Goal: Browse casually

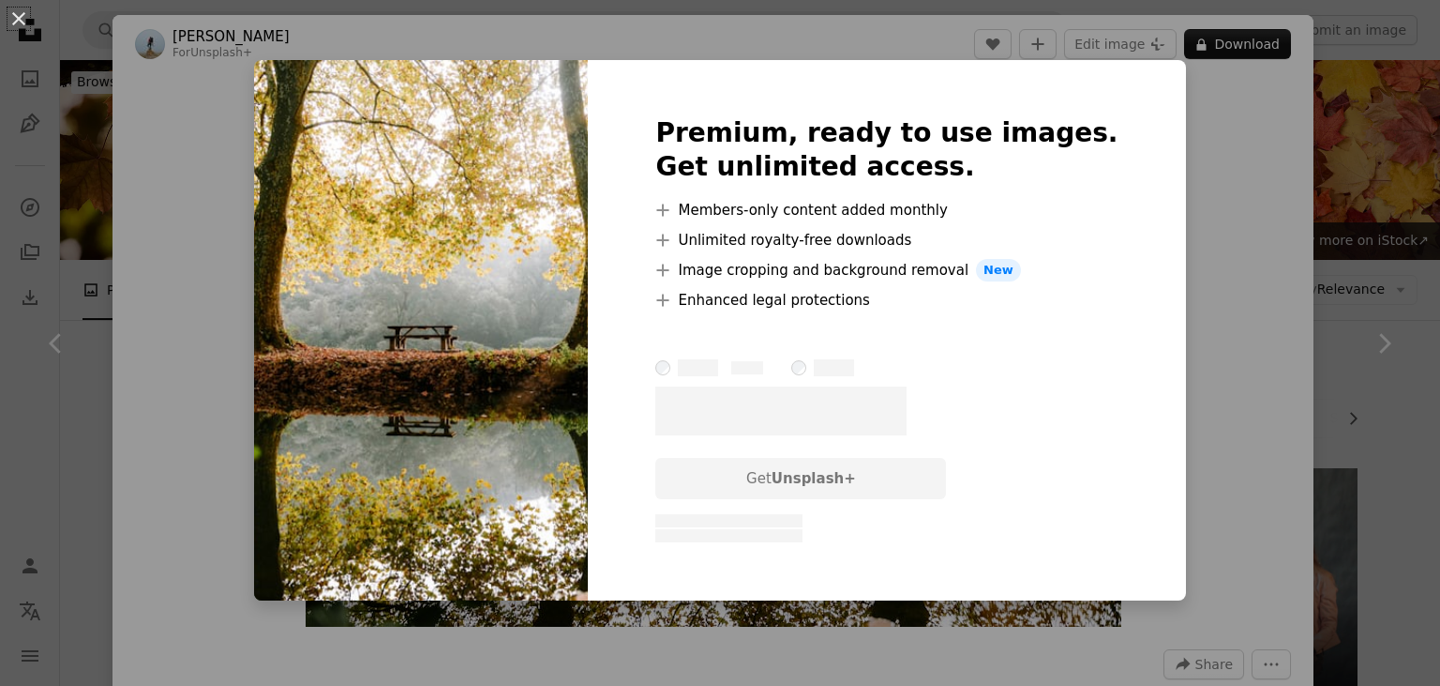
scroll to position [1881, 0]
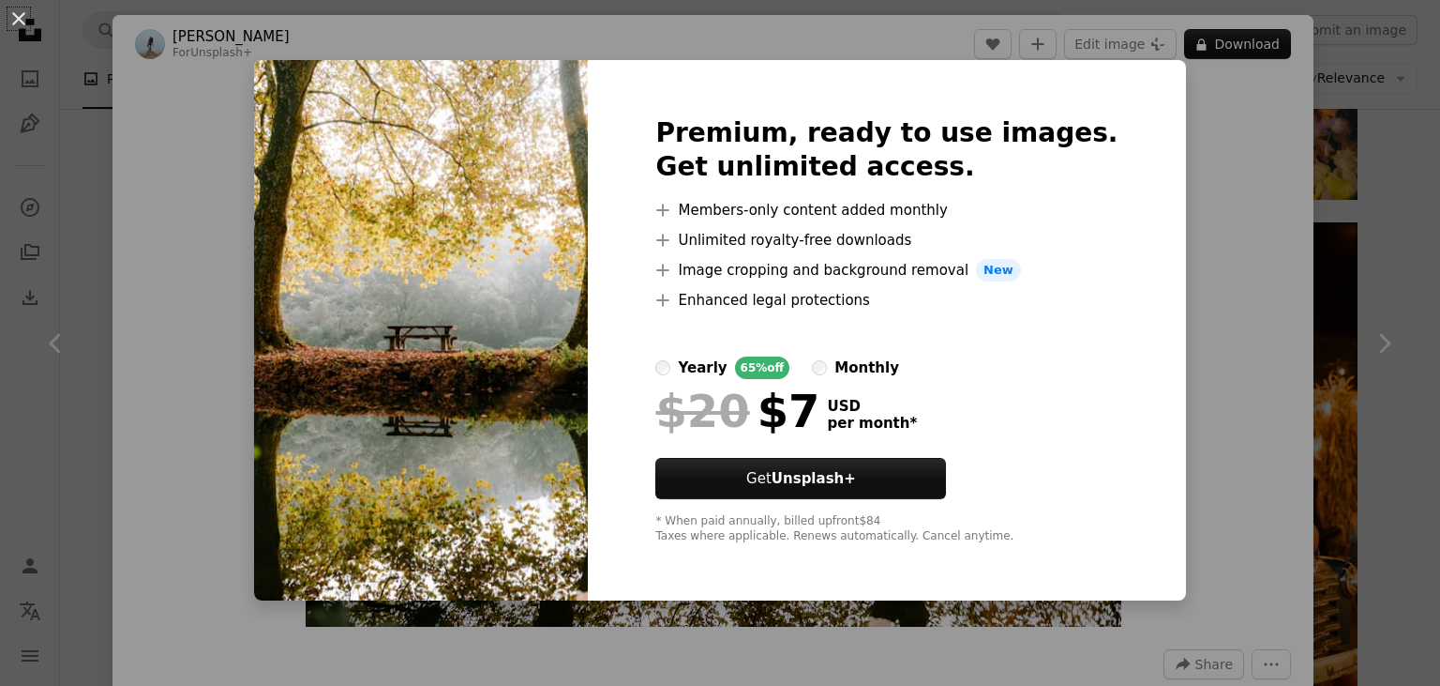
click at [1214, 316] on div "An X shape Premium, ready to use images. Get unlimited access. A plus sign Memb…" at bounding box center [720, 343] width 1440 height 686
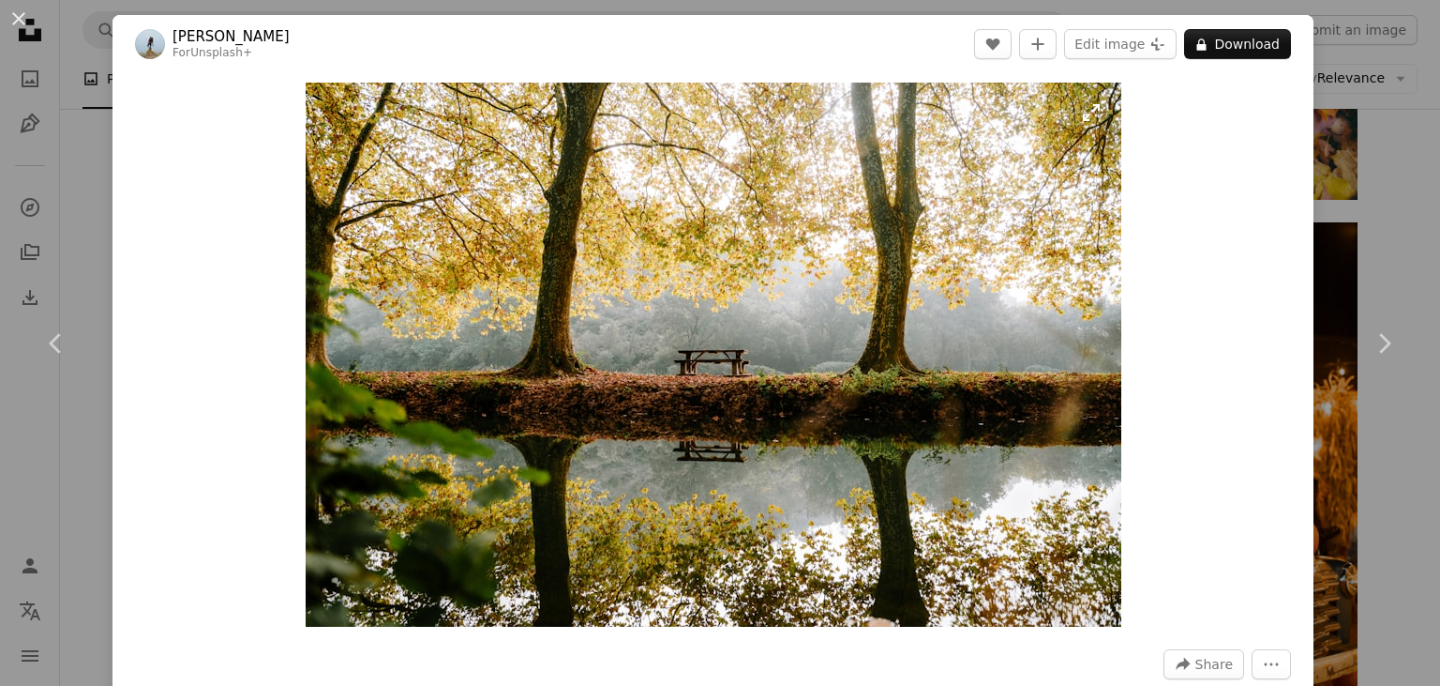
click at [729, 463] on img "Zoom in on this image" at bounding box center [714, 355] width 816 height 544
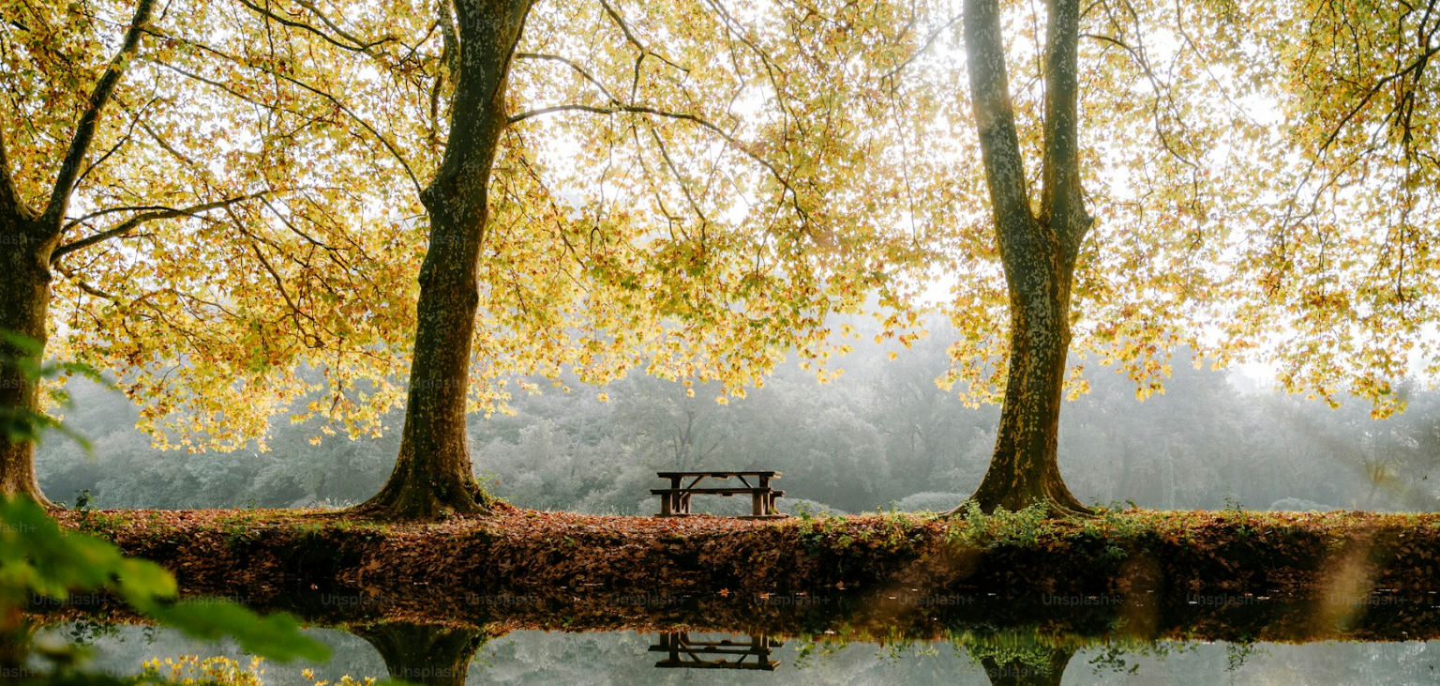
scroll to position [138, 0]
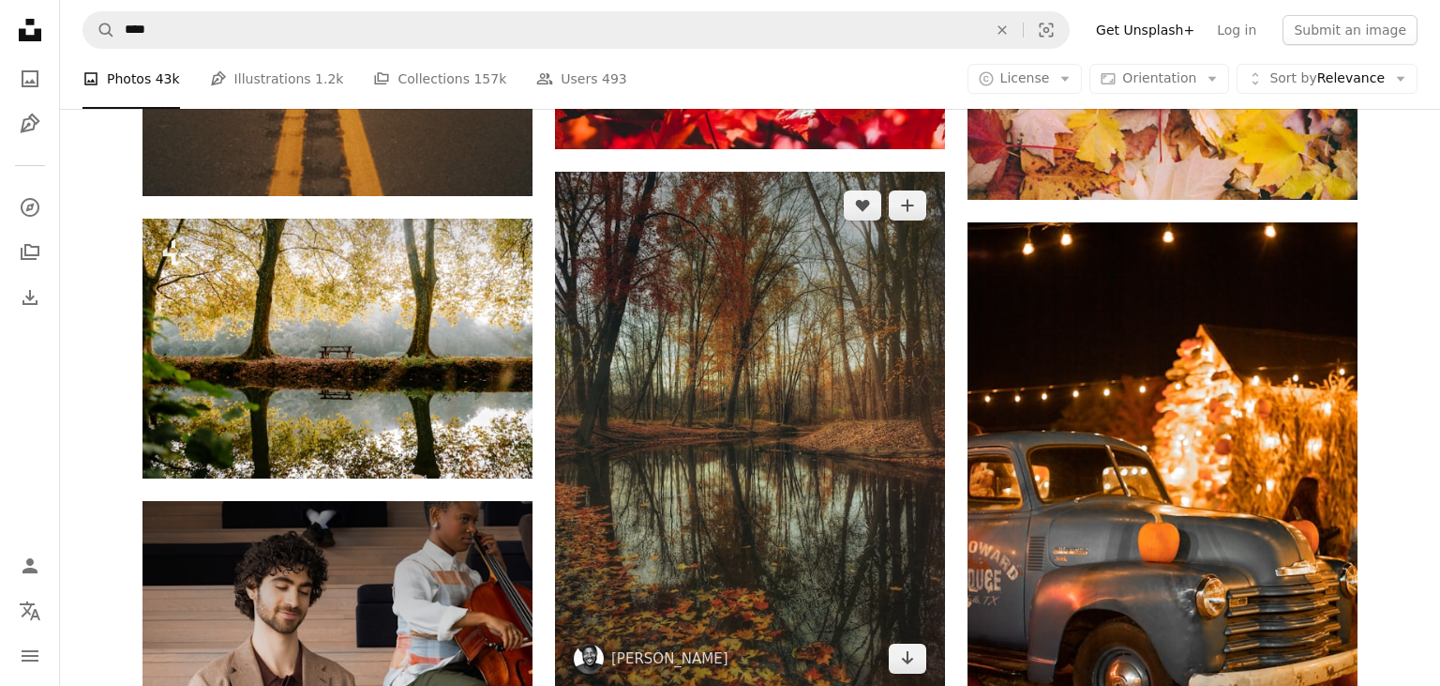
click at [796, 408] on img at bounding box center [750, 432] width 390 height 520
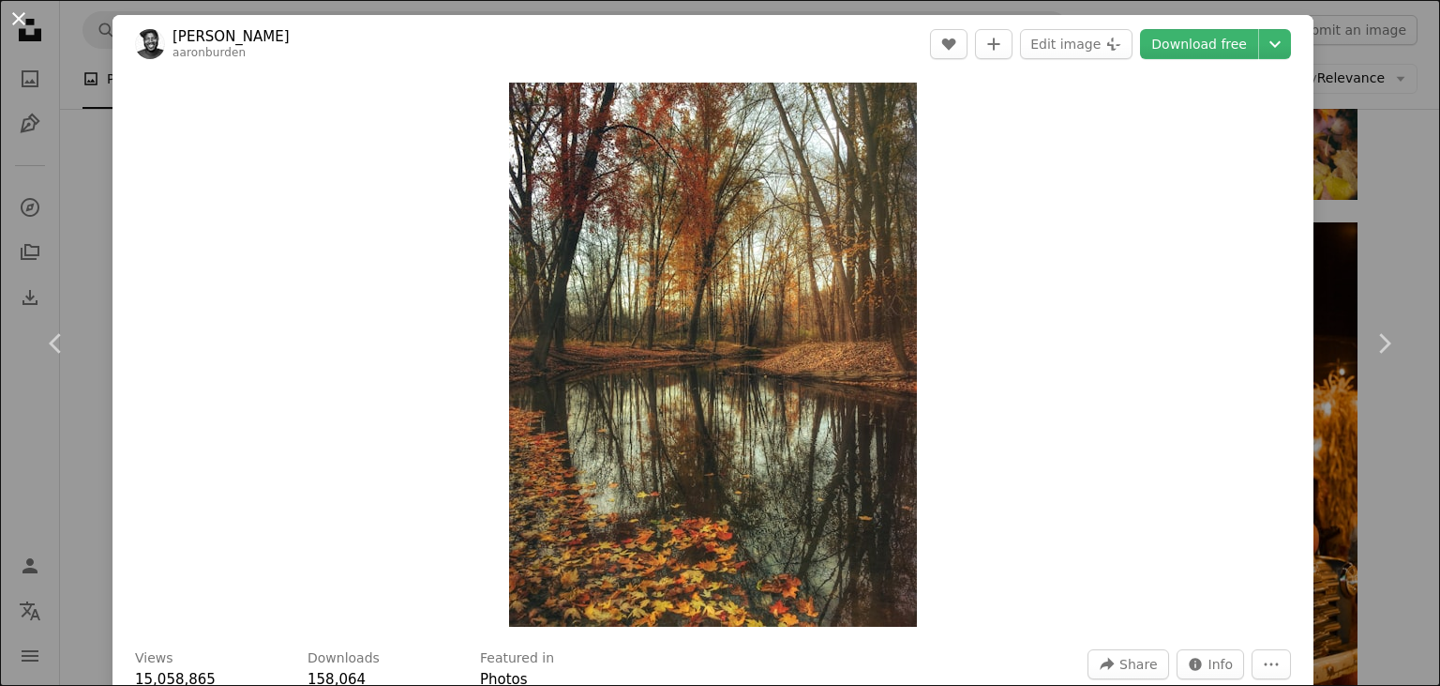
click at [18, 17] on button "An X shape" at bounding box center [19, 19] width 23 height 23
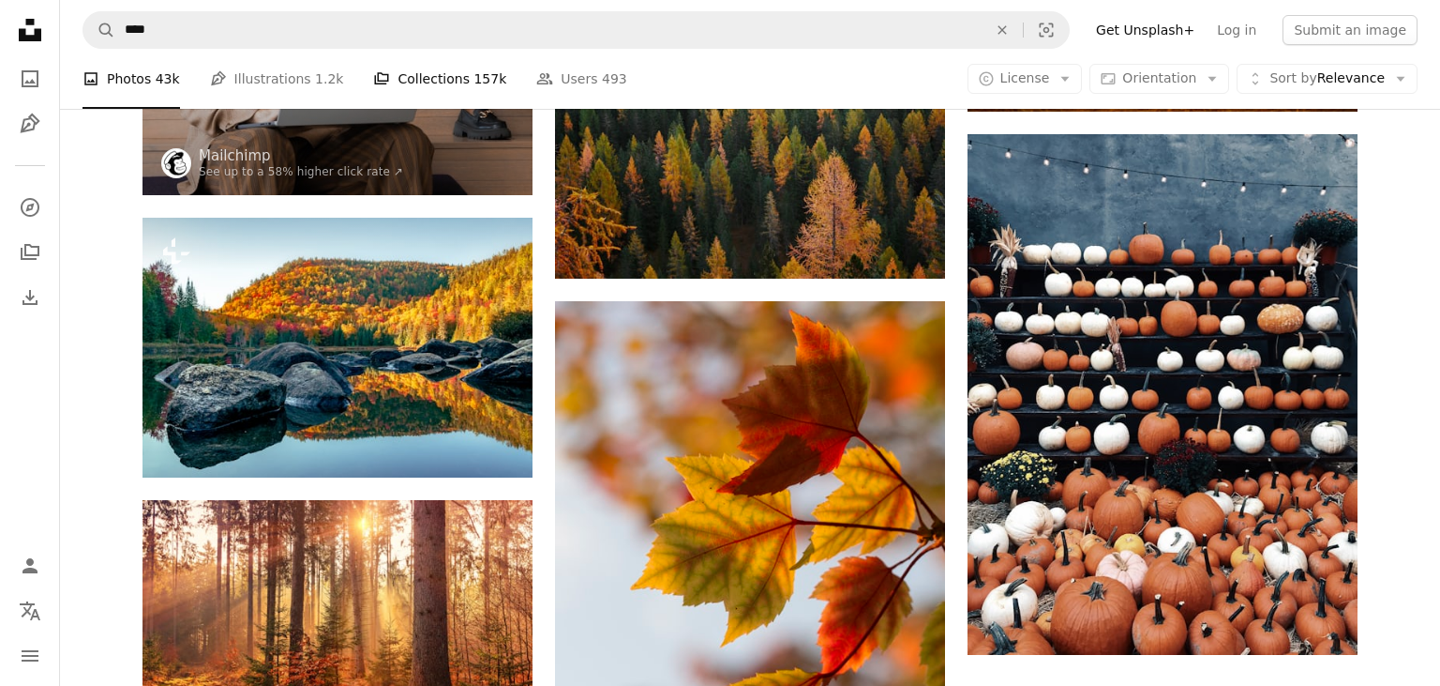
scroll to position [2574, 0]
